Goal: Transaction & Acquisition: Purchase product/service

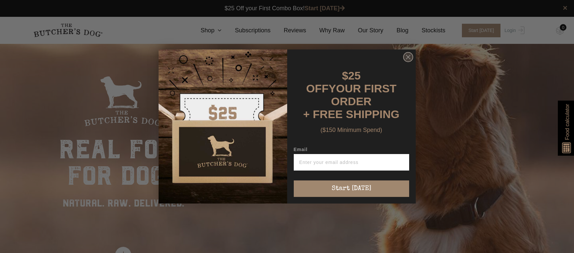
click at [410, 62] on circle "Close dialog" at bounding box center [408, 57] width 10 height 10
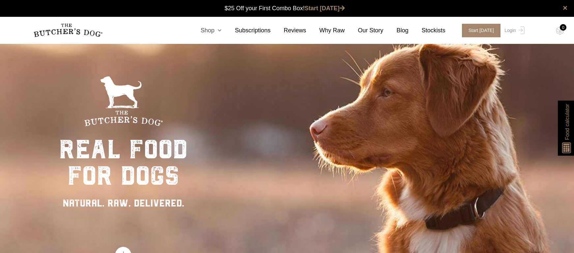
click at [221, 29] on icon at bounding box center [217, 30] width 7 height 6
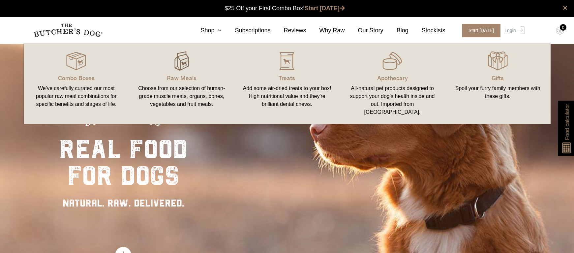
click at [185, 65] on img at bounding box center [182, 61] width 20 height 20
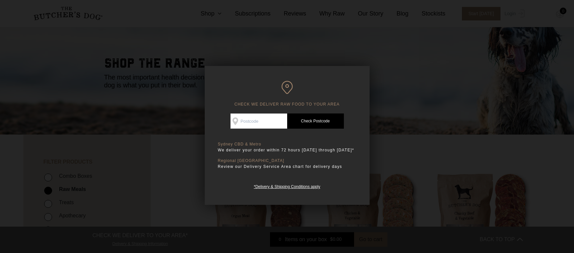
scroll to position [27, 0]
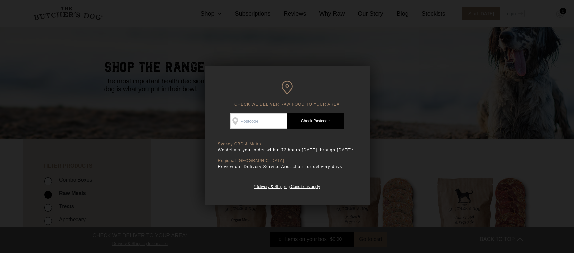
click at [409, 128] on div at bounding box center [287, 126] width 574 height 253
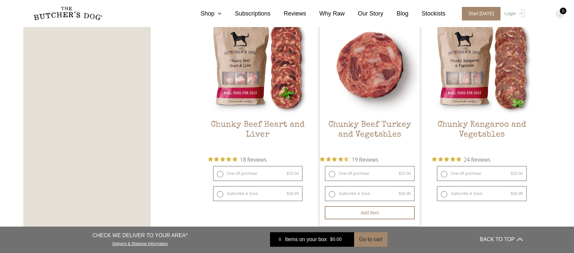
scroll to position [403, 0]
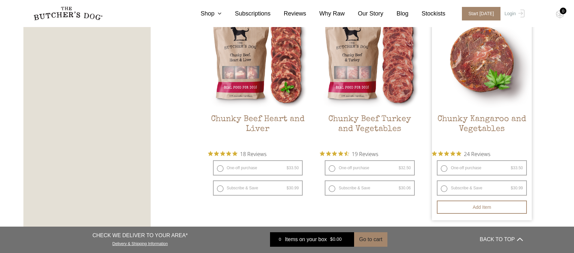
click at [483, 85] on img at bounding box center [482, 59] width 100 height 100
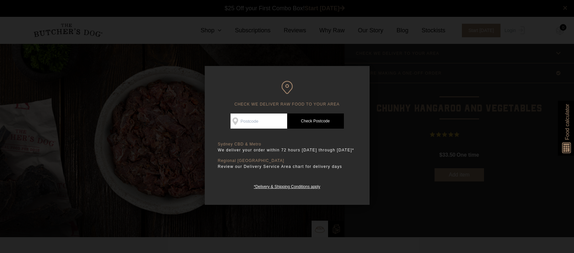
click at [428, 111] on div at bounding box center [287, 126] width 574 height 253
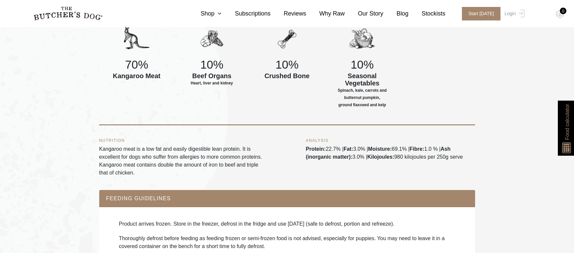
scroll to position [320, 0]
click at [454, 176] on div "ANALYSIS Protein: 22.7% | Fat: 3.0% | Moisture: 69.1% | Fibre: 1.0 % | Ash (ino…" at bounding box center [390, 157] width 169 height 38
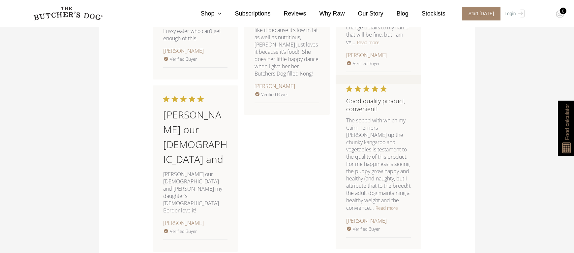
scroll to position [1016, 0]
